Goal: Find specific page/section: Find specific page/section

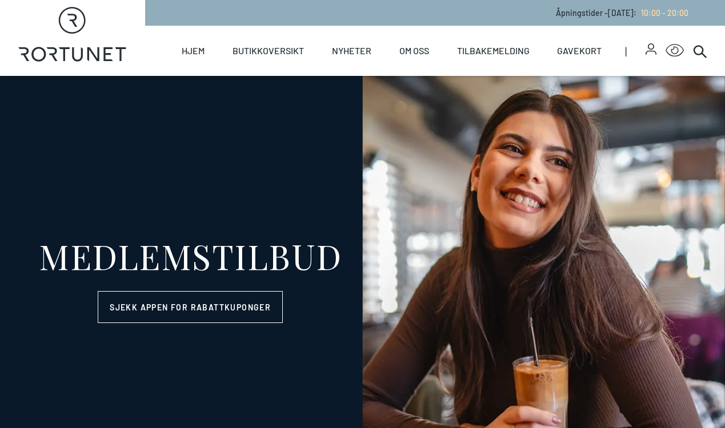
select select "NO"
click at [255, 49] on link "Butikkoversikt" at bounding box center [267, 51] width 71 height 50
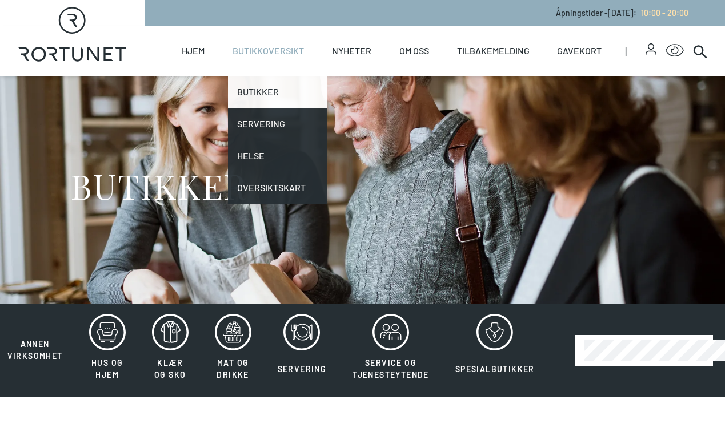
click at [248, 99] on link "Butikker" at bounding box center [277, 92] width 99 height 32
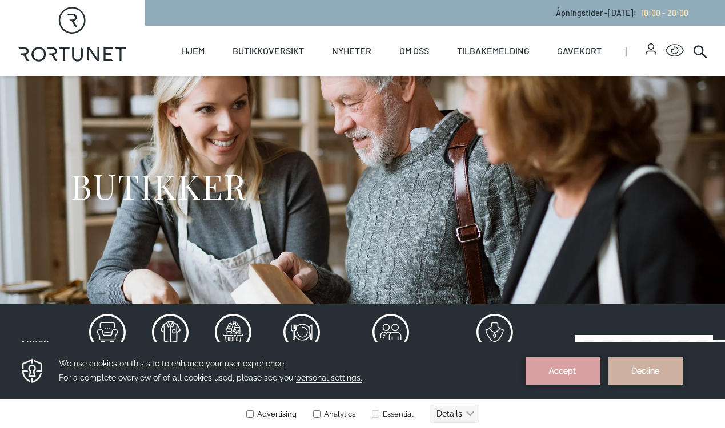
click at [624, 364] on button "Decline" at bounding box center [645, 371] width 74 height 27
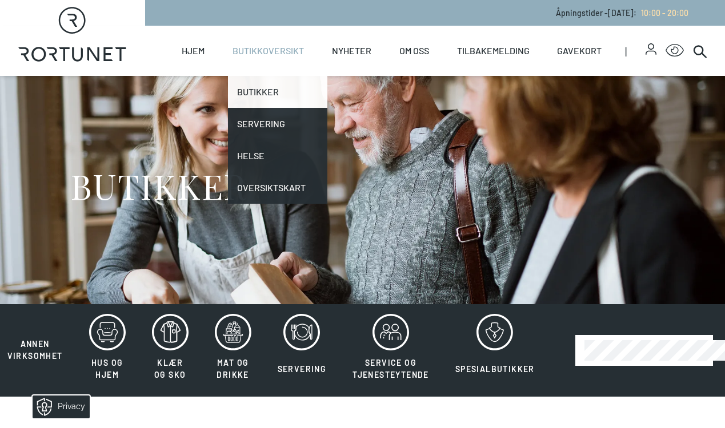
click at [257, 88] on link "Butikker" at bounding box center [277, 92] width 99 height 32
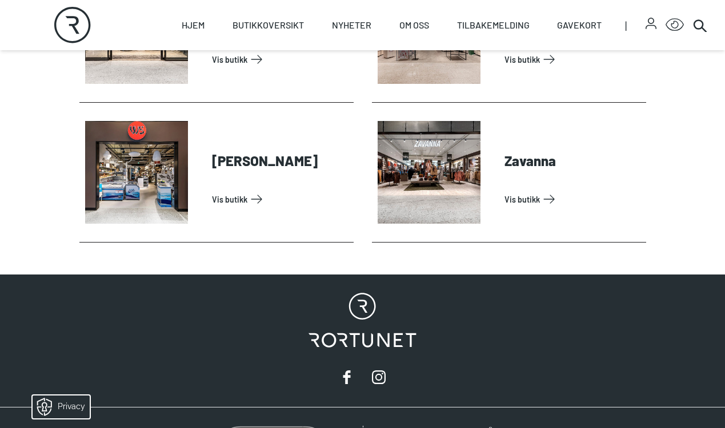
scroll to position [3628, 0]
